Goal: Communication & Community: Connect with others

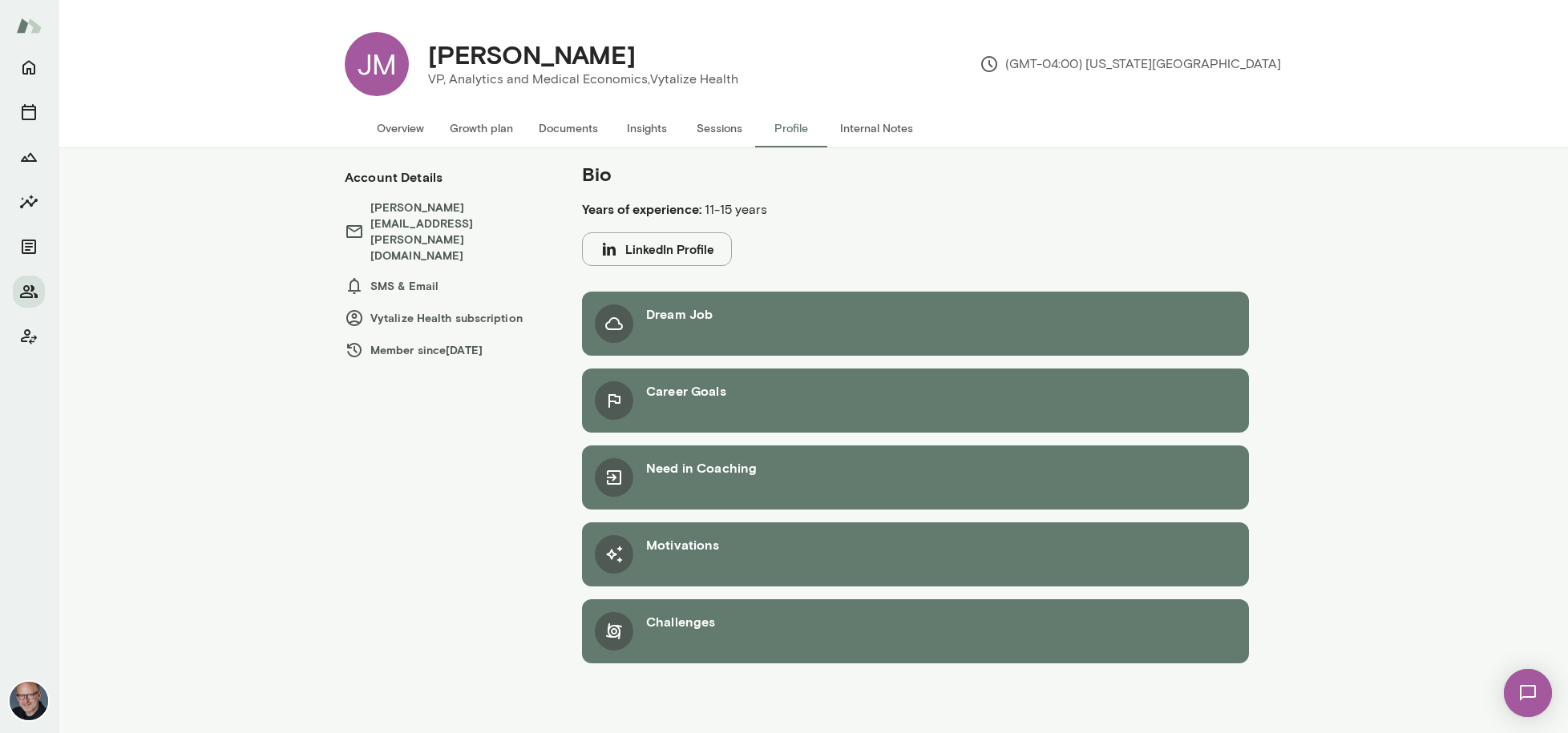
click at [416, 126] on button "Overview" at bounding box center [400, 128] width 73 height 39
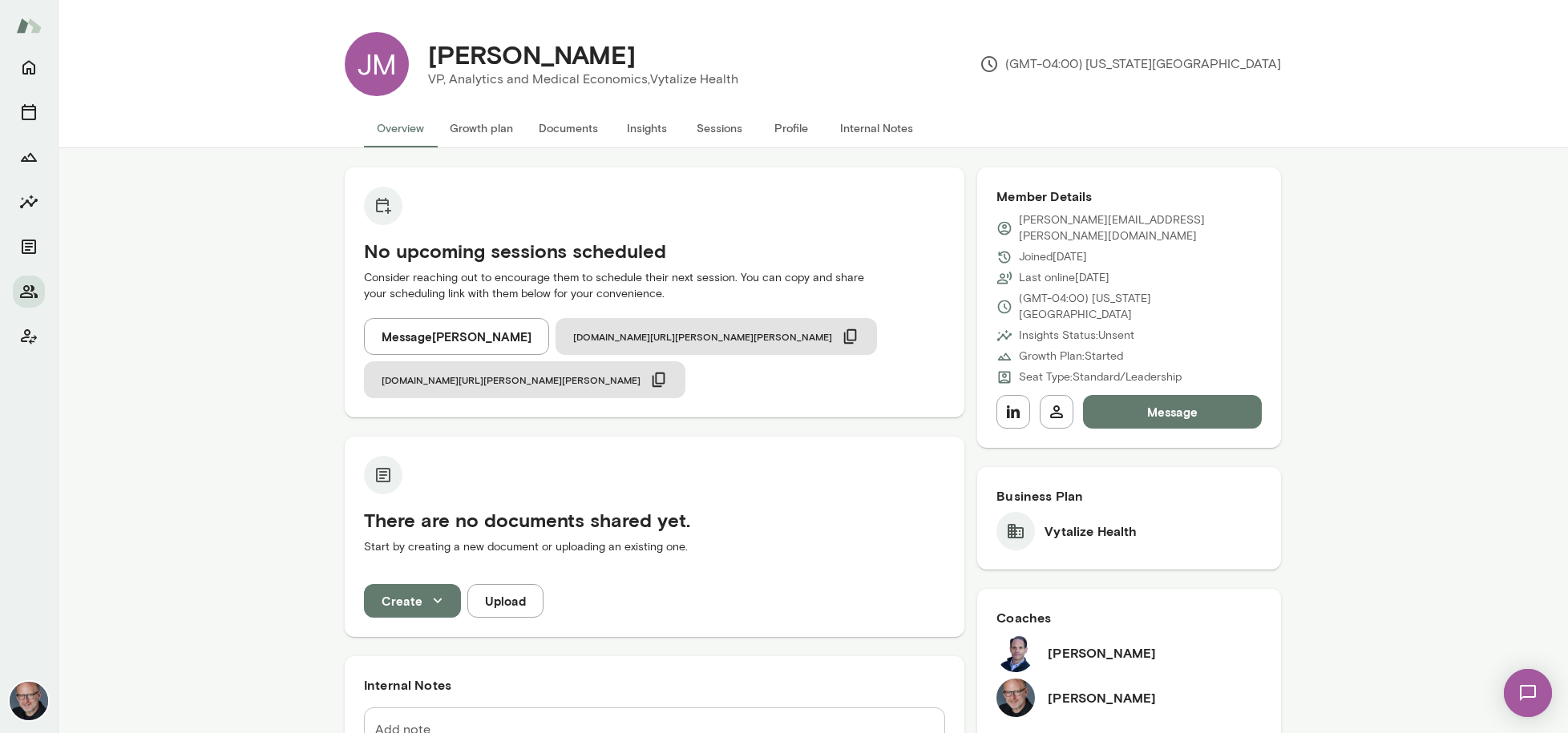
scroll to position [217, 0]
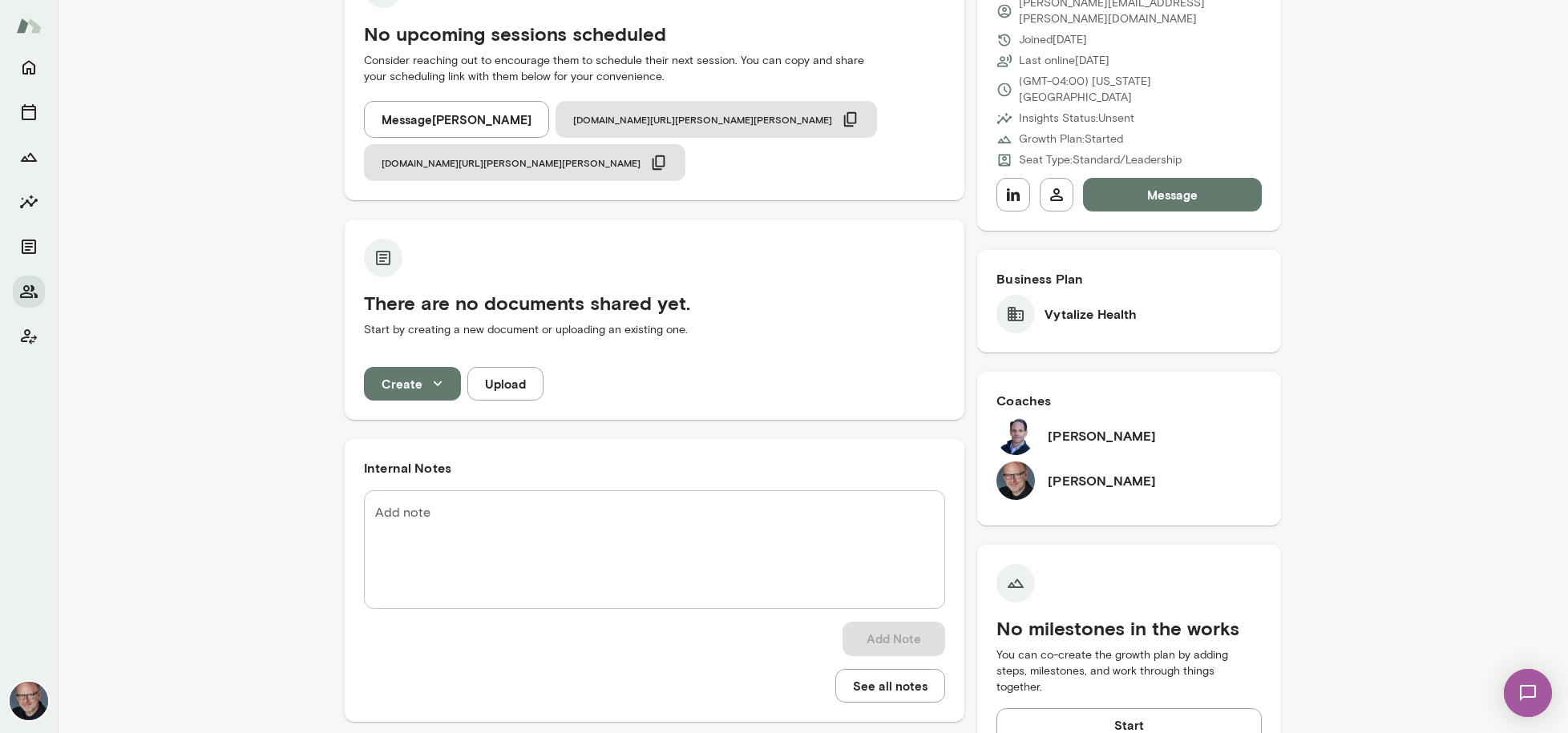
click at [1523, 695] on img at bounding box center [1529, 694] width 66 height 66
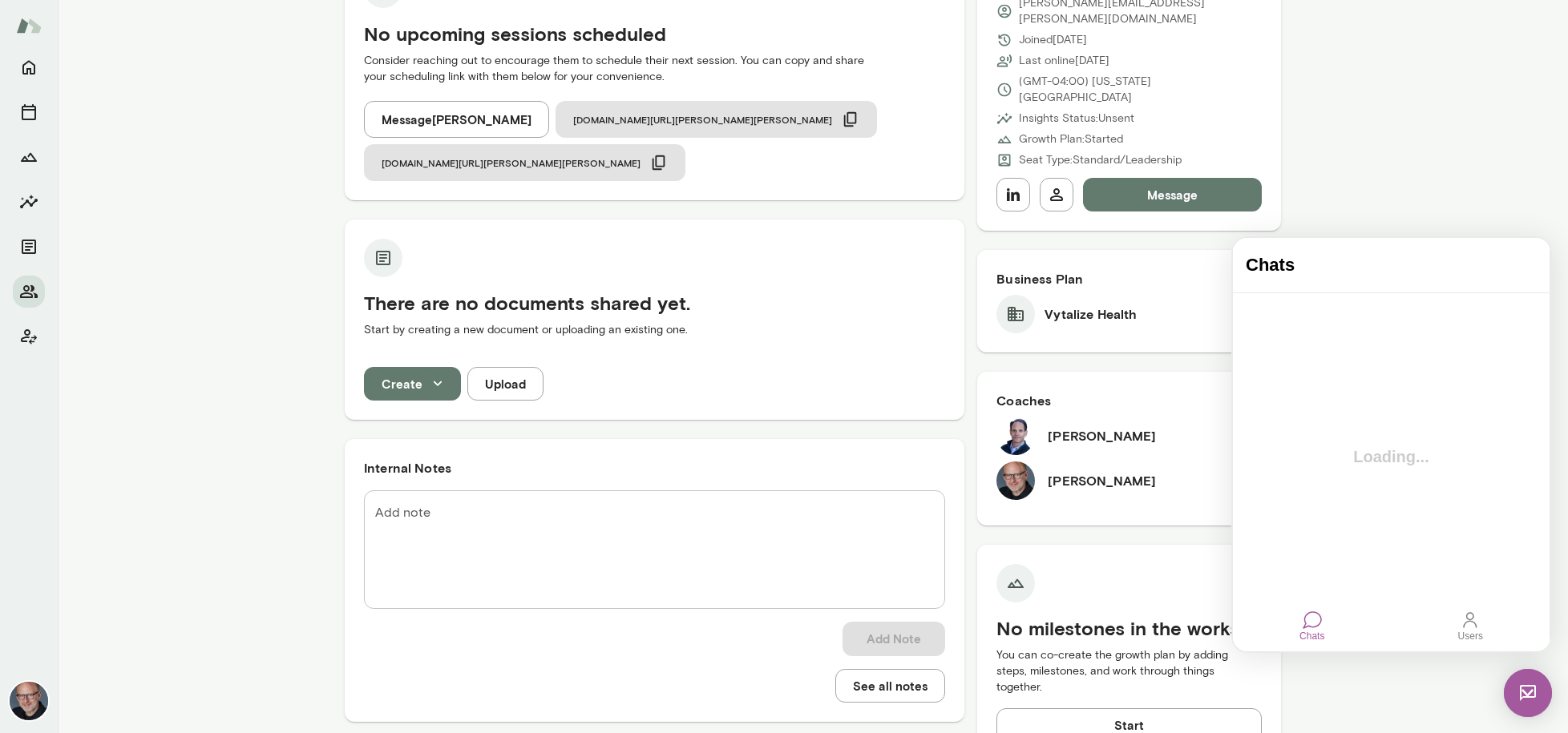
scroll to position [0, 0]
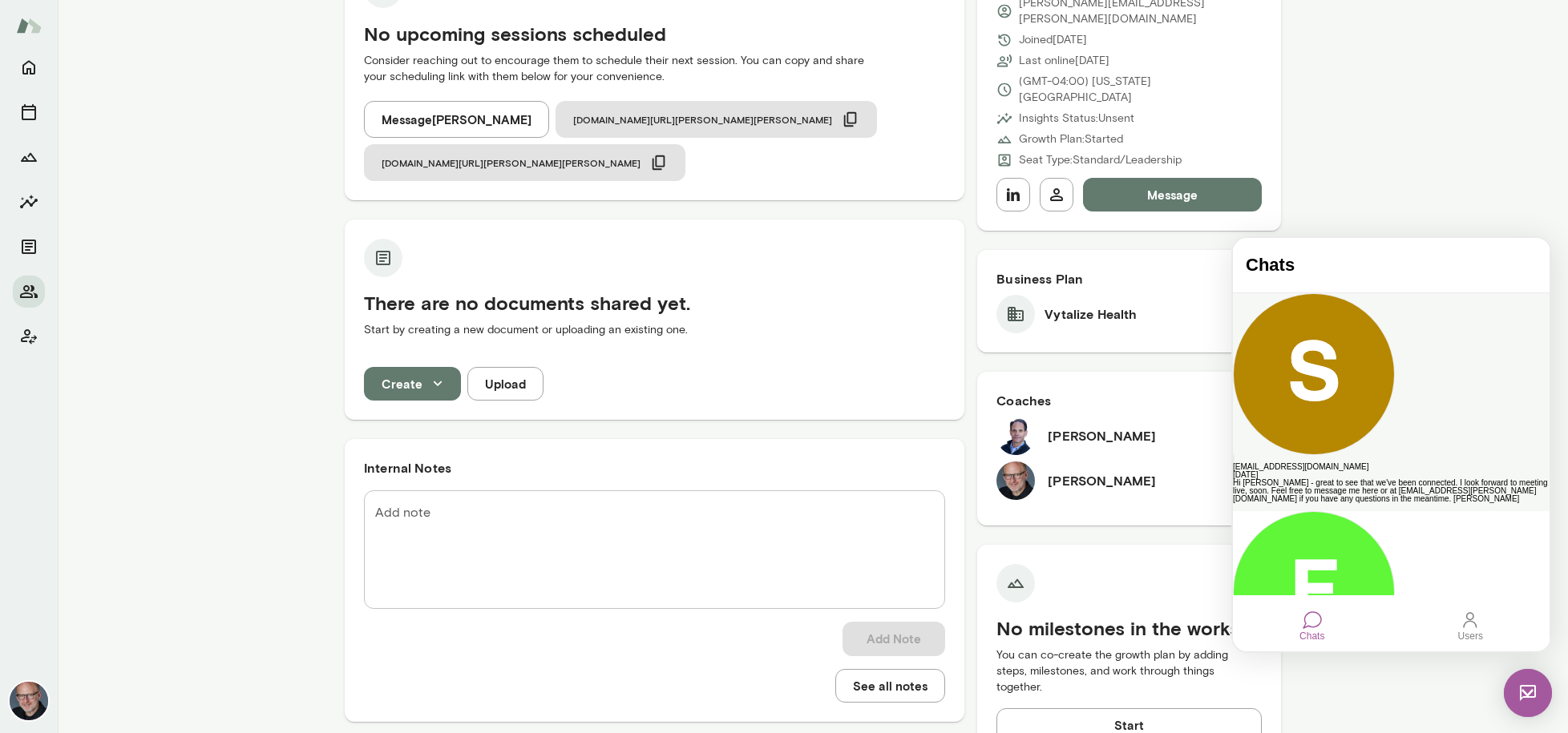
click at [1391, 479] on div "Hi [PERSON_NAME] - great to see that we've been connected. I look forward to me…" at bounding box center [1391, 491] width 317 height 24
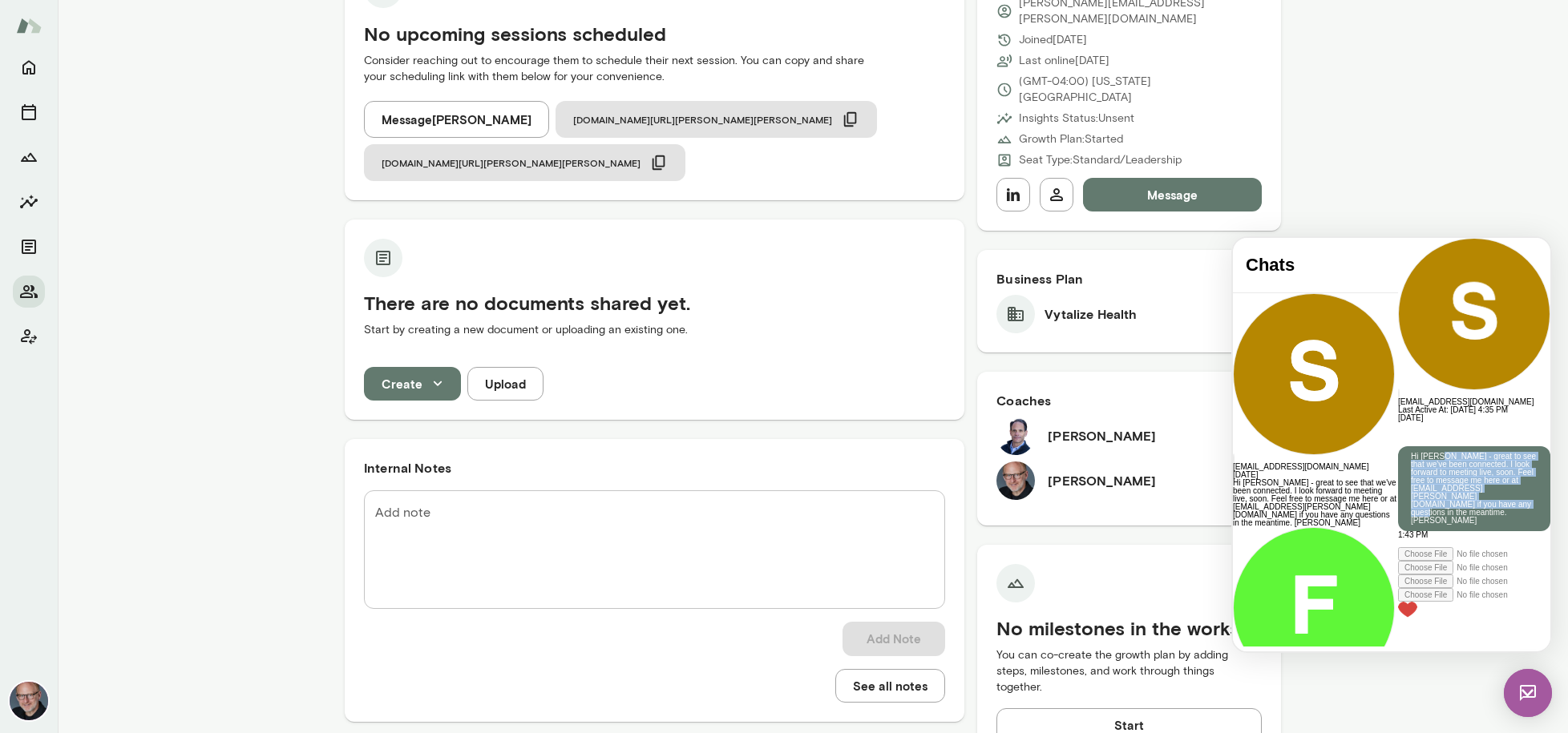
drag, startPoint x: 1412, startPoint y: 369, endPoint x: 1409, endPoint y: 458, distance: 89.1
click at [1411, 458] on p "Hi [PERSON_NAME] - great to see that we've been connected. I look forward to me…" at bounding box center [1474, 489] width 127 height 72
copy p "- great to see that we've been connected. I look forward to meeting live, soon.…"
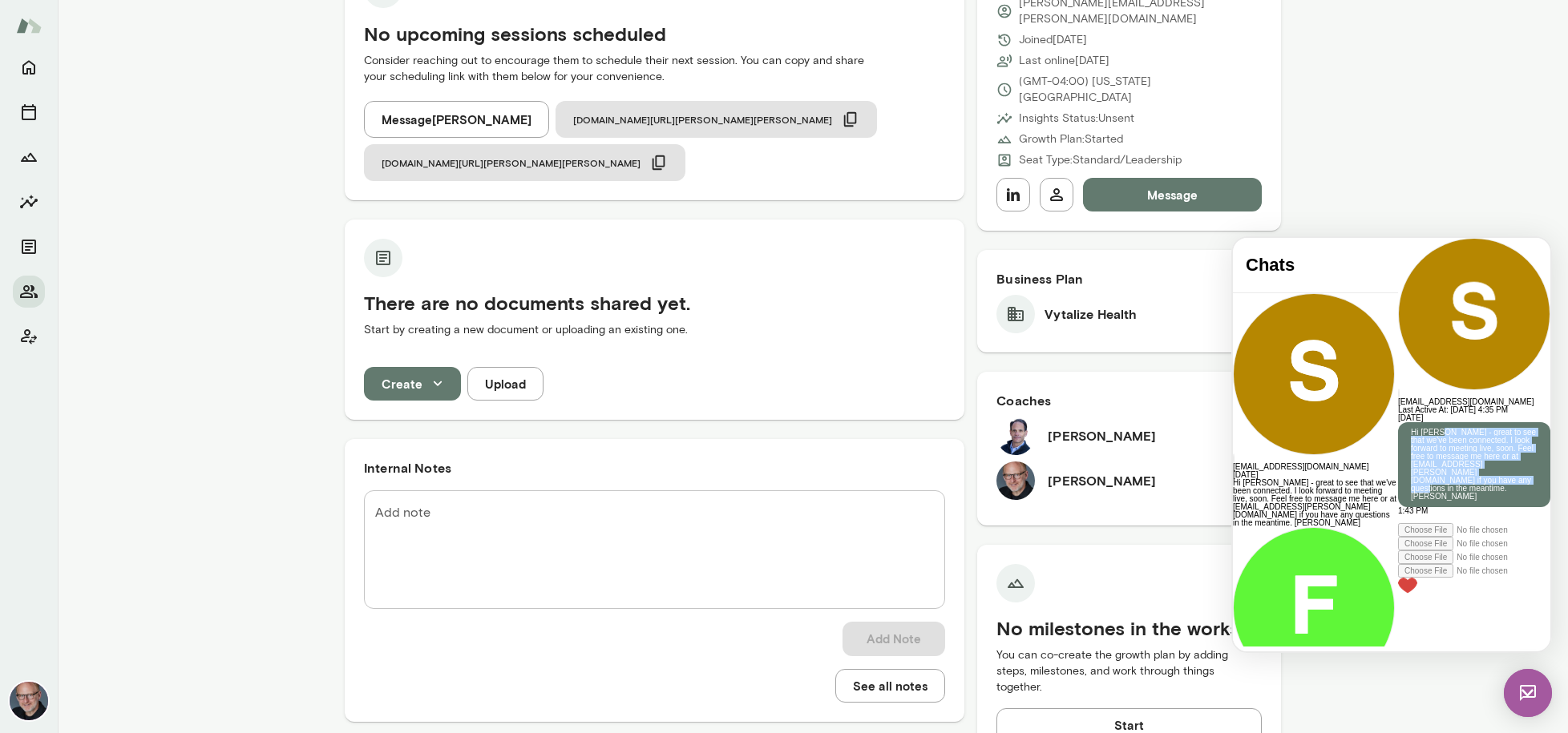
drag, startPoint x: 524, startPoint y: 169, endPoint x: 494, endPoint y: 148, distance: 36.6
click at [524, 168] on div "No upcoming sessions scheduled Consider reaching out to encourage them to sched…" at bounding box center [654, 356] width 619 height 812
click at [463, 126] on button "Message [PERSON_NAME]" at bounding box center [456, 118] width 185 height 37
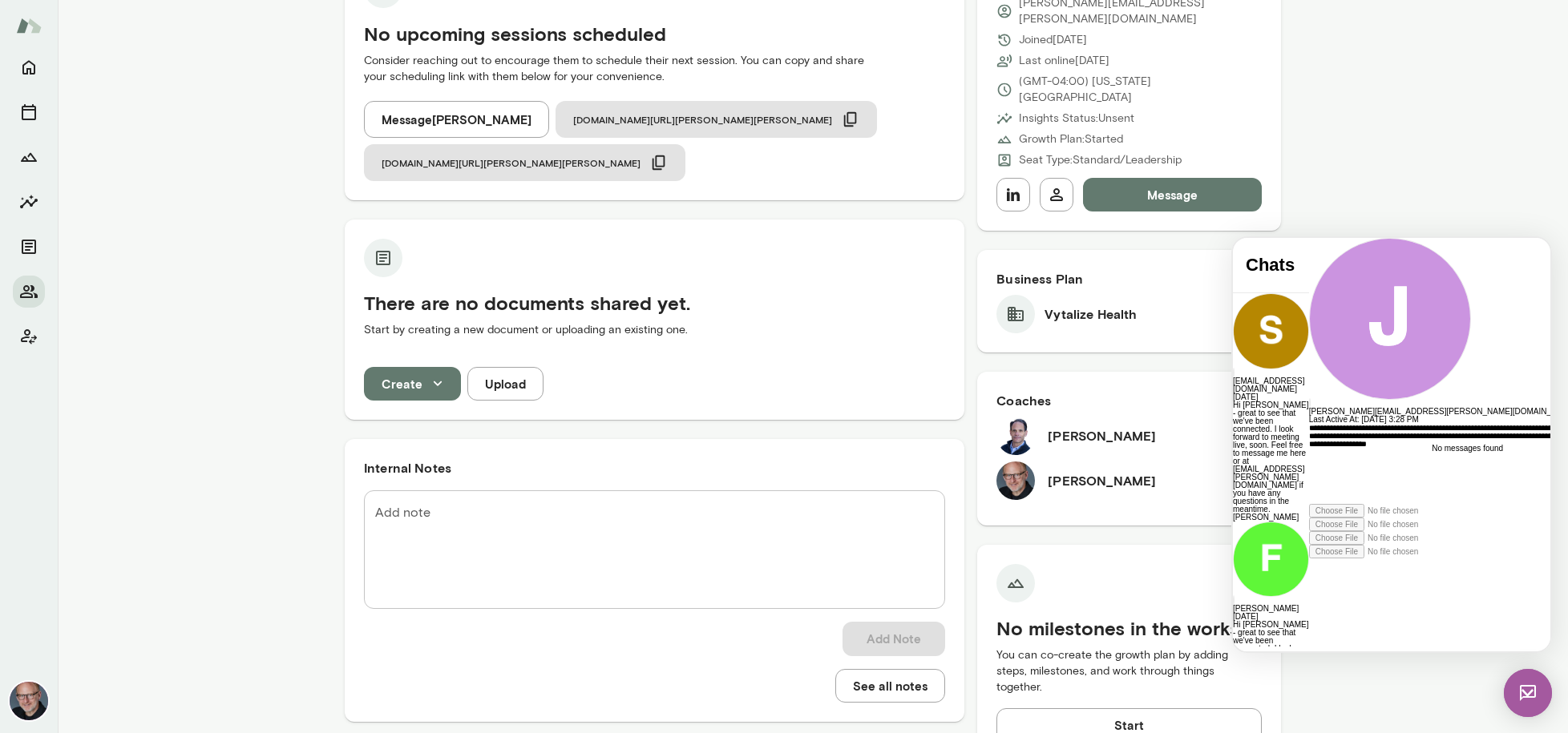
click at [1323, 504] on div "**********" at bounding box center [1454, 463] width 290 height 80
click at [1309, 558] on icon at bounding box center [1309, 558] width 0 height 0
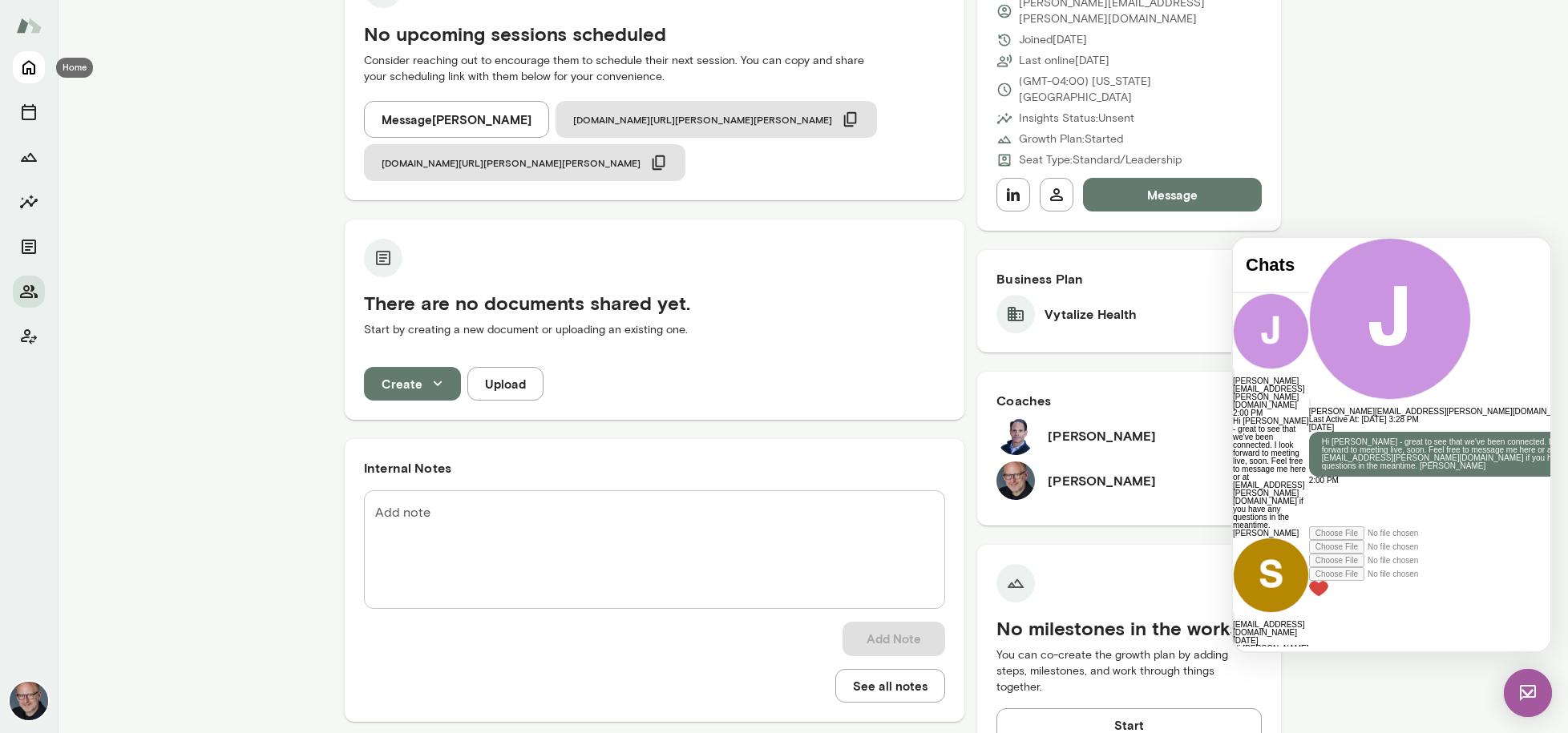
click at [43, 69] on button "Home" at bounding box center [29, 68] width 32 height 32
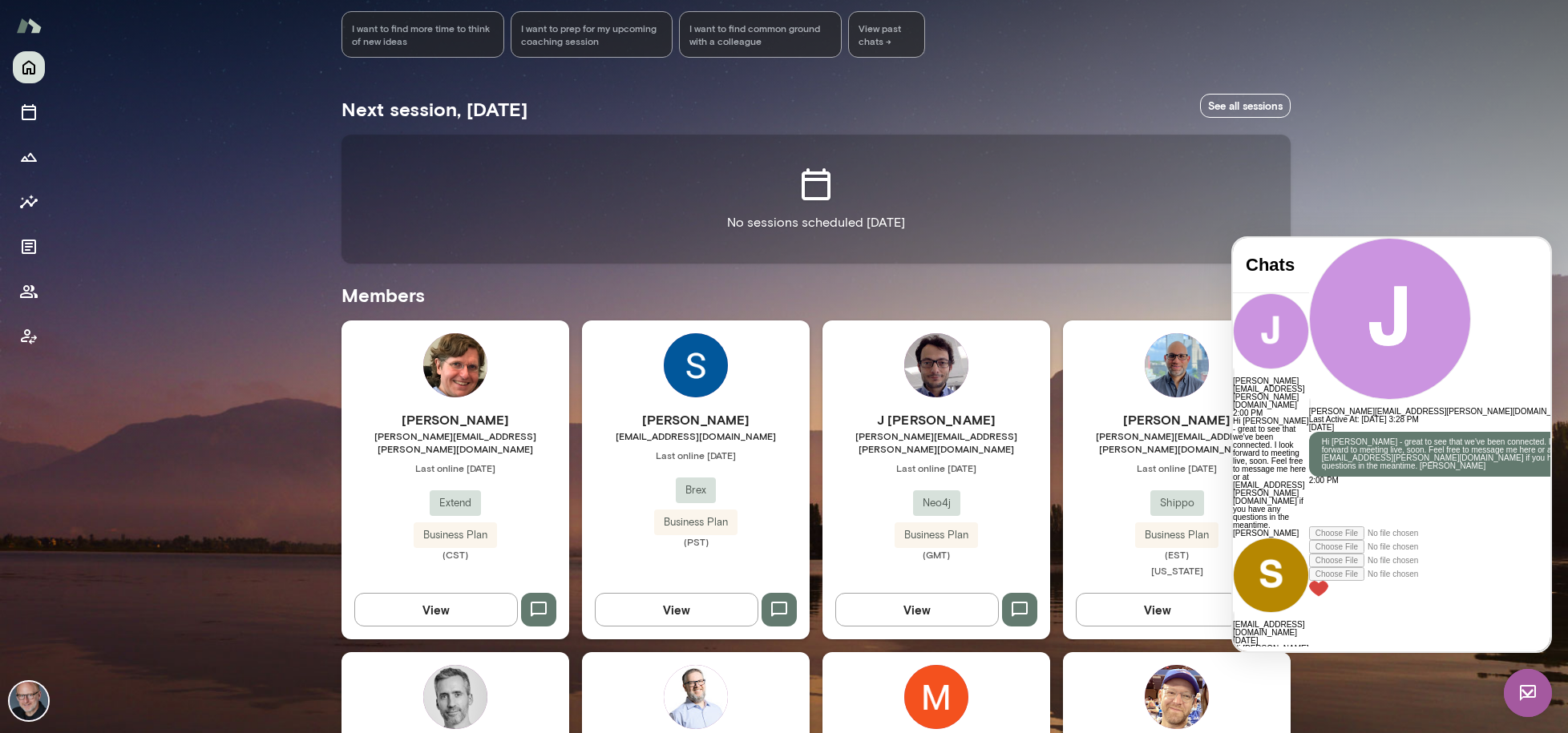
click at [1527, 678] on img at bounding box center [1528, 693] width 48 height 48
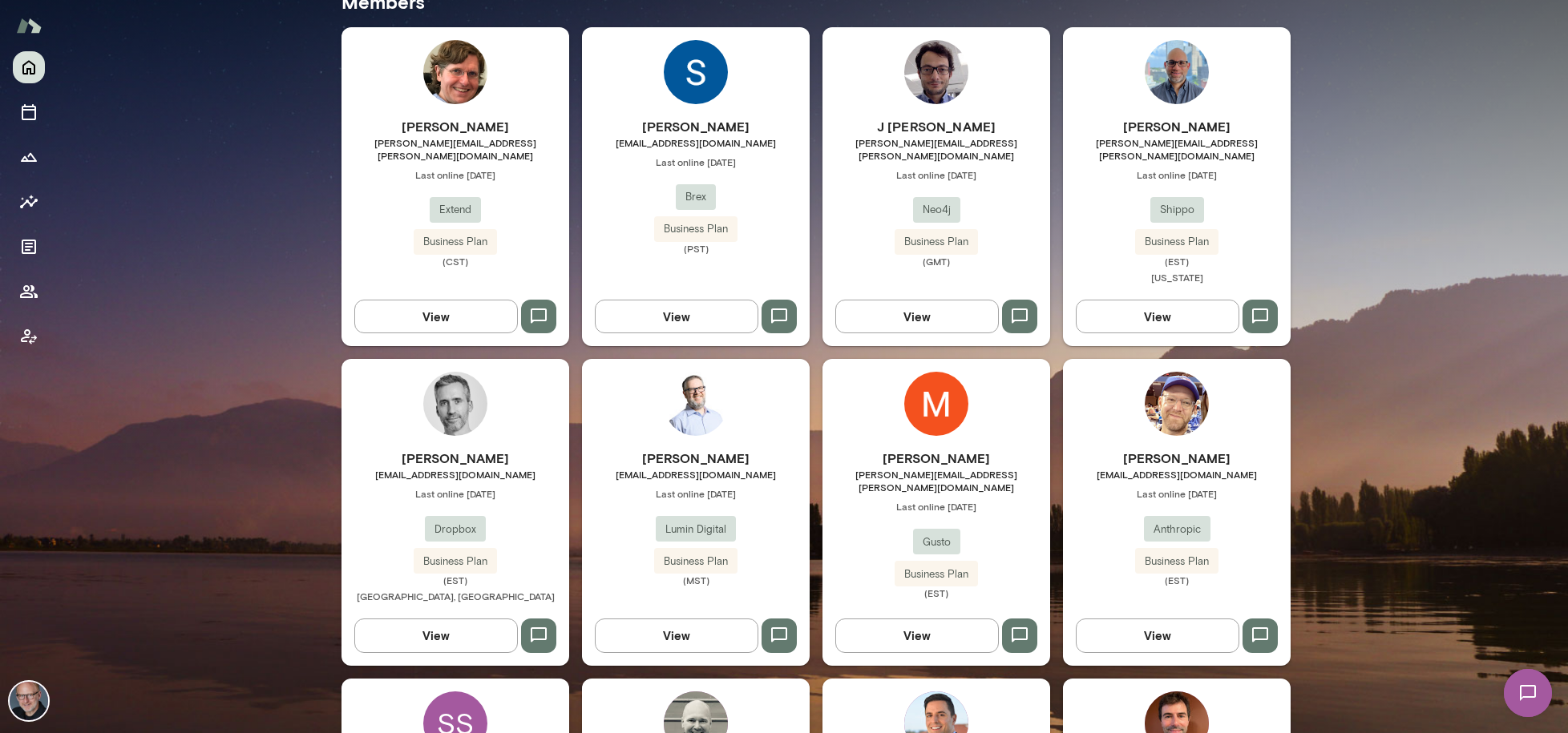
scroll to position [569, 0]
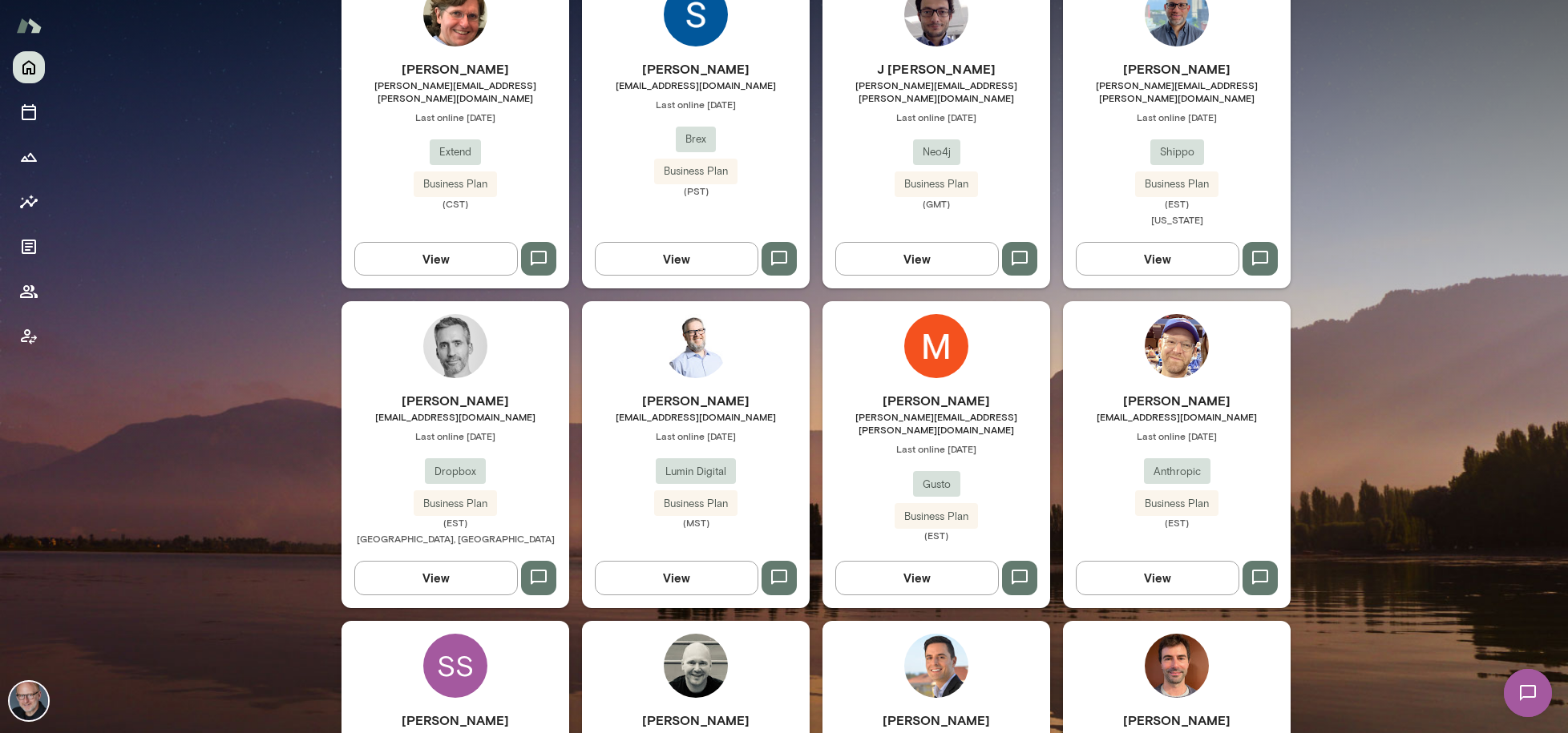
click at [1016, 411] on span "[PERSON_NAME][EMAIL_ADDRESS][PERSON_NAME][DOMAIN_NAME]" at bounding box center [936, 423] width 227 height 25
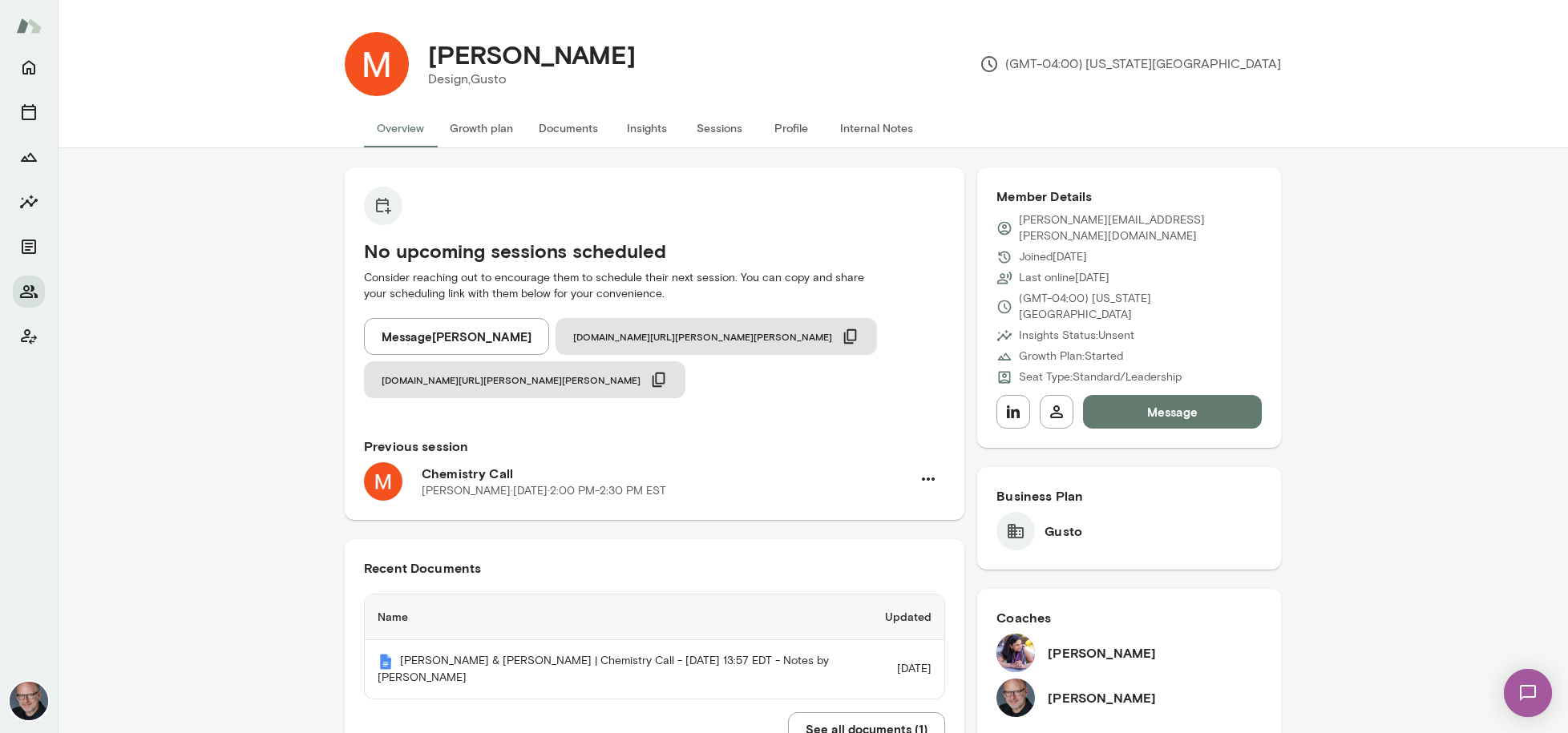
click at [1527, 681] on img at bounding box center [1529, 694] width 66 height 66
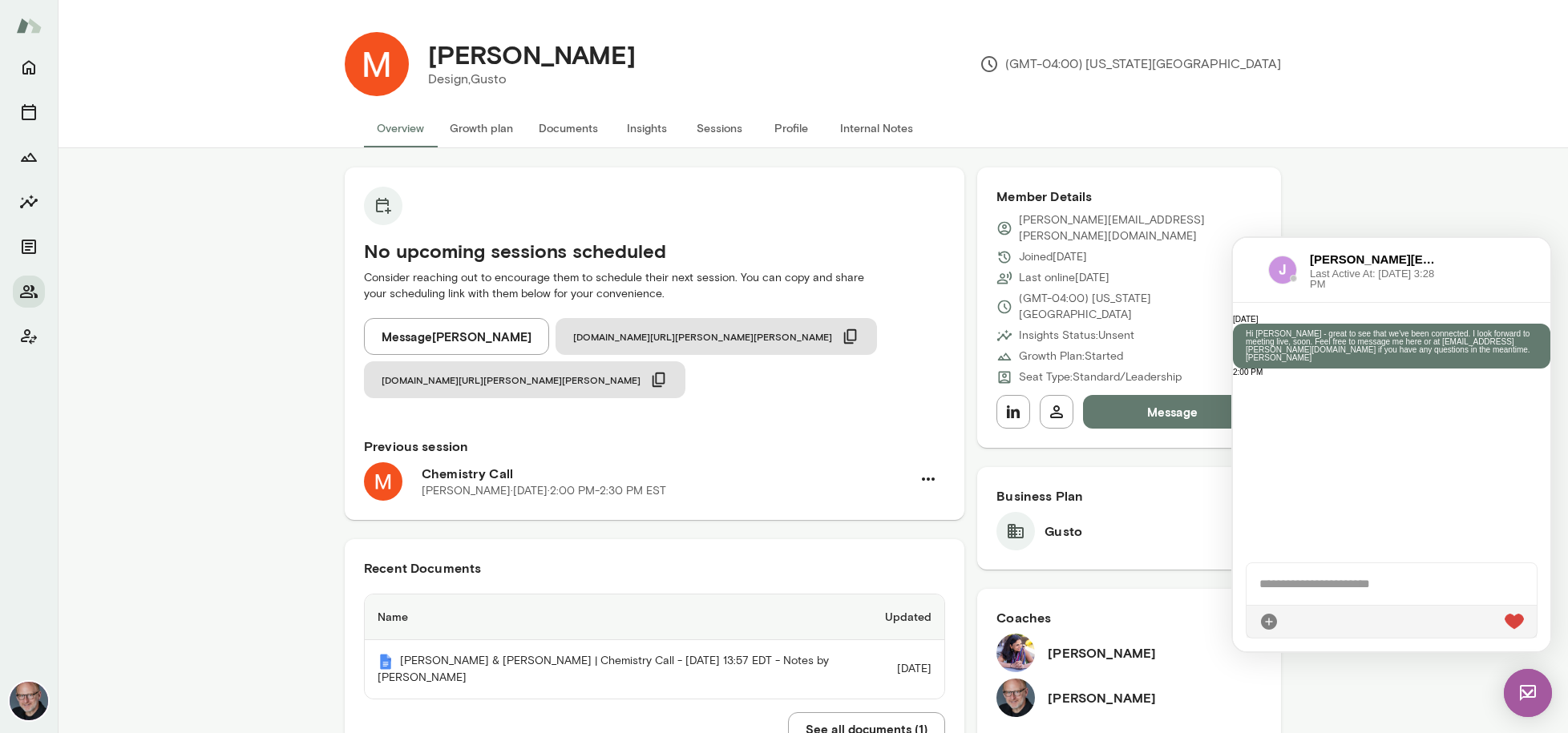
click at [1277, 271] on img at bounding box center [1282, 270] width 29 height 29
click at [1252, 276] on div at bounding box center [1250, 270] width 9 height 19
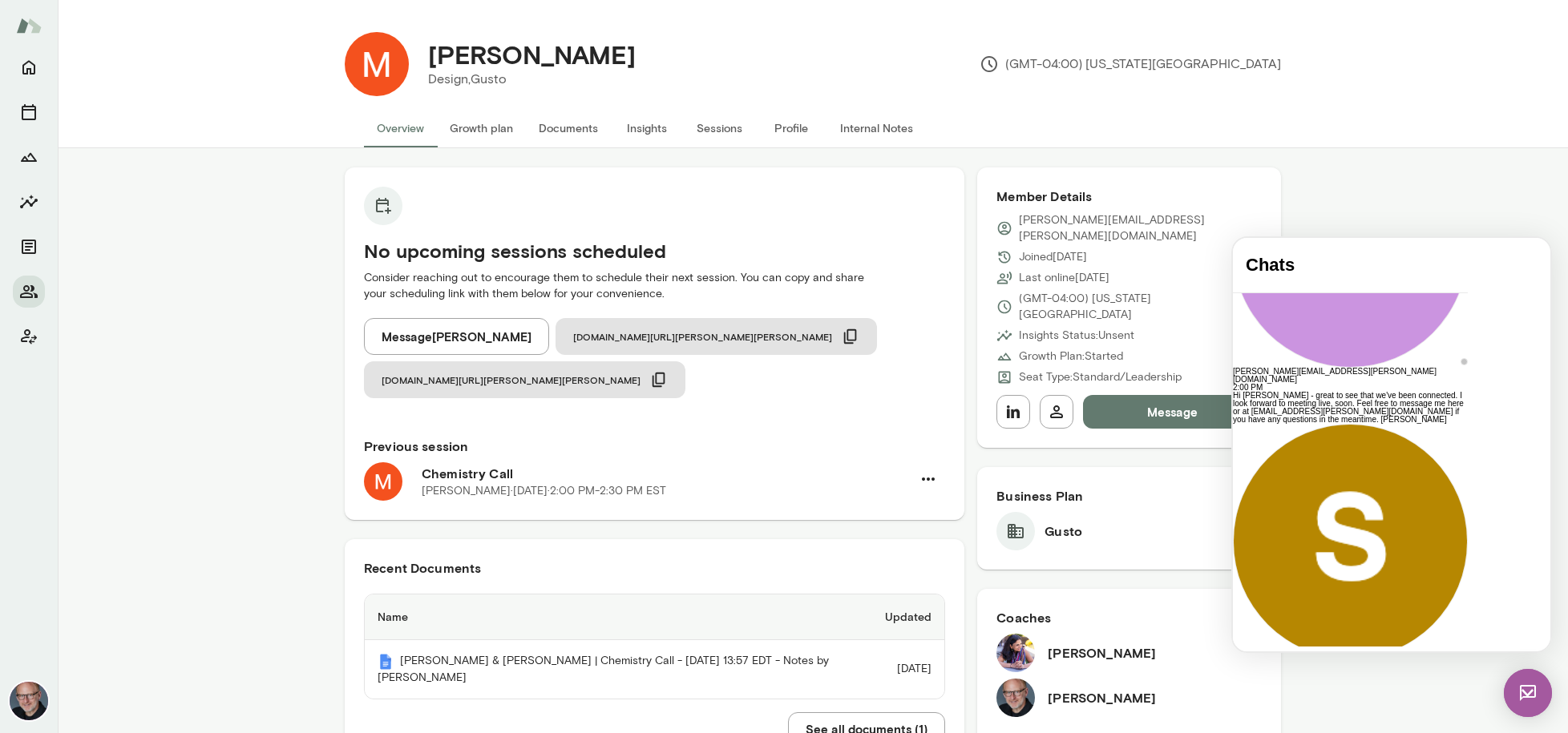
scroll to position [166, 0]
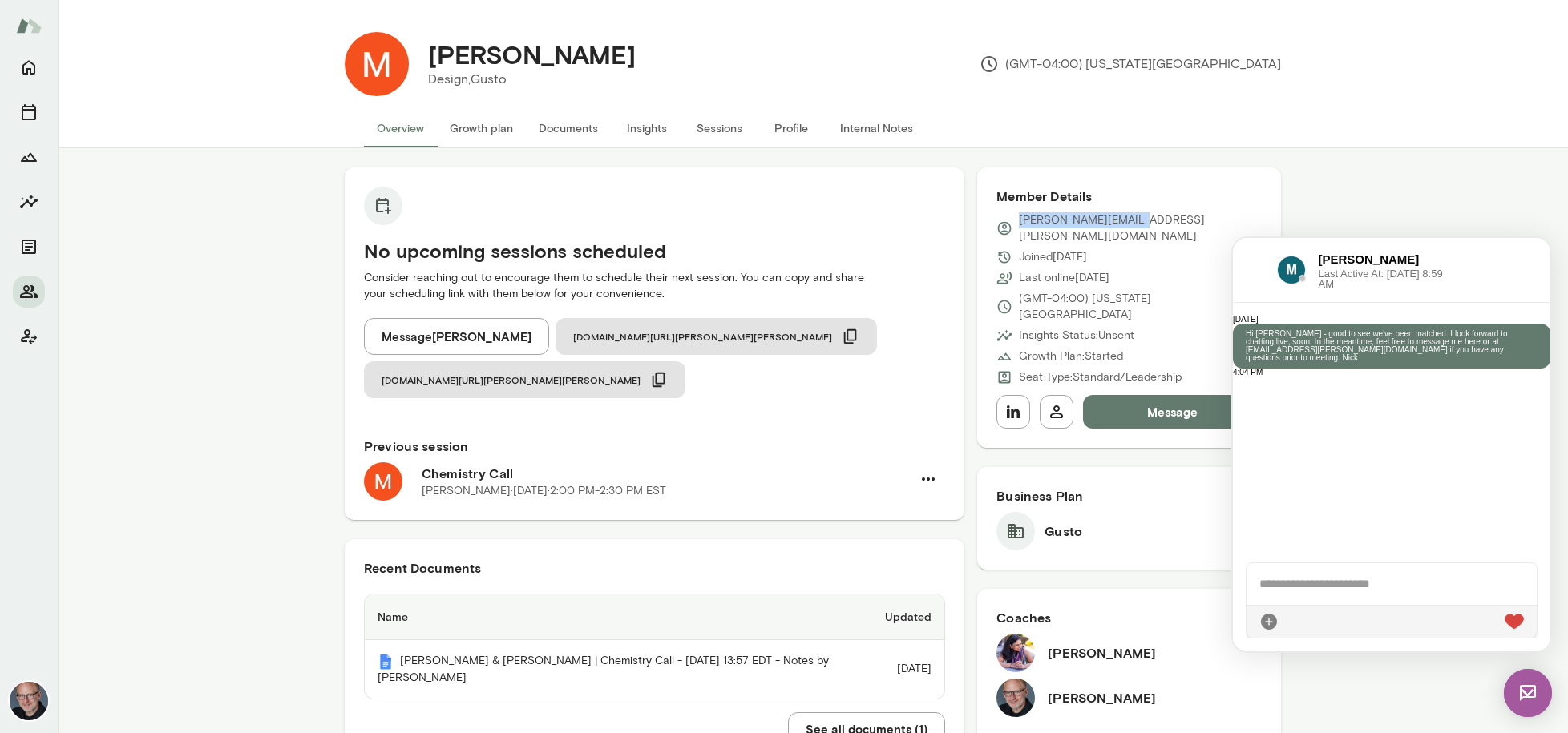
drag, startPoint x: 1135, startPoint y: 220, endPoint x: 1020, endPoint y: 221, distance: 115.0
click at [1020, 221] on p "[PERSON_NAME][EMAIL_ADDRESS][PERSON_NAME][DOMAIN_NAME]" at bounding box center [1140, 228] width 243 height 32
